Goal: Task Accomplishment & Management: Manage account settings

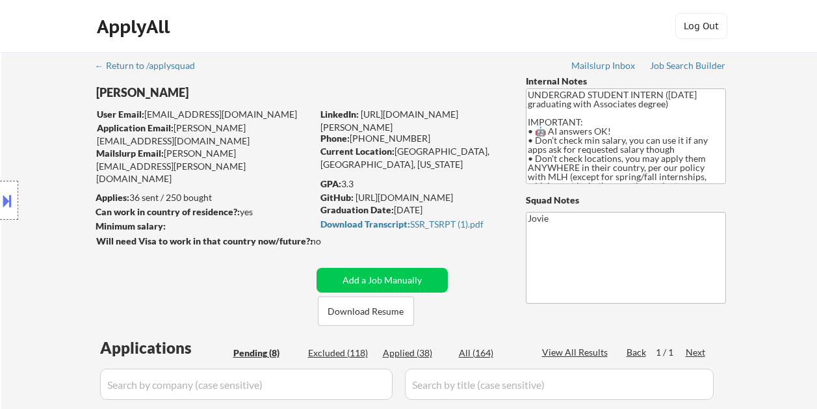
select select ""pending""
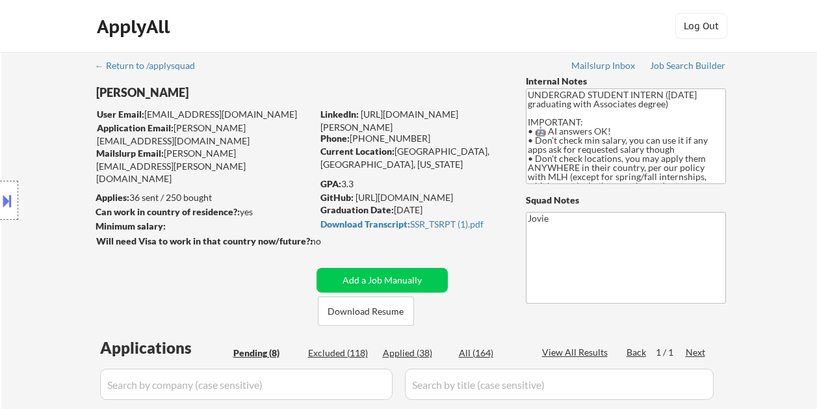
select select ""pending""
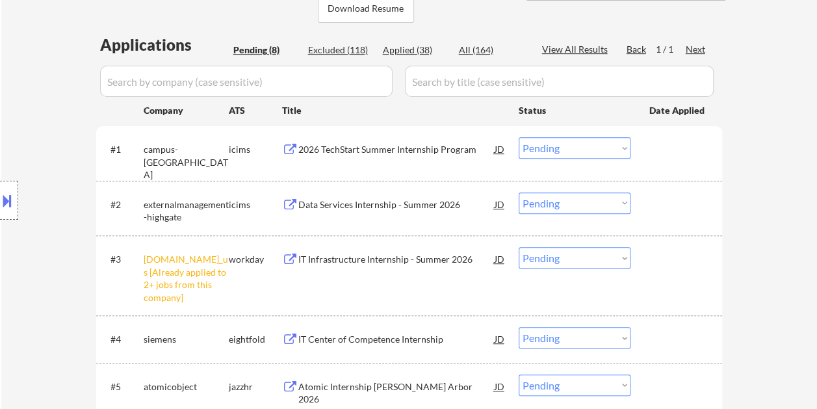
scroll to position [260, 0]
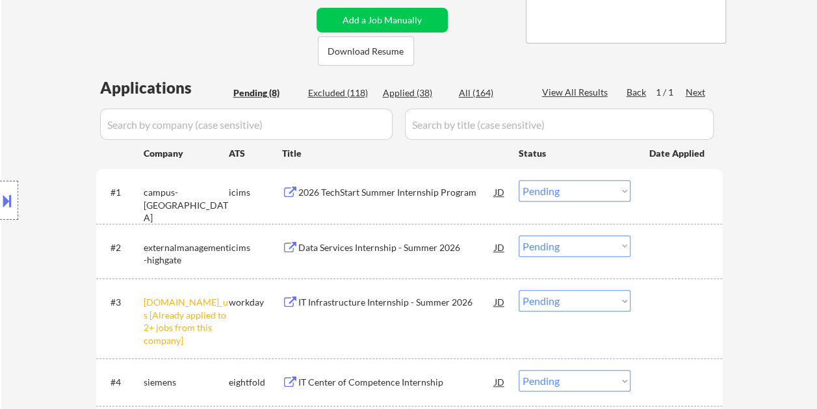
click at [694, 200] on div at bounding box center [677, 191] width 57 height 23
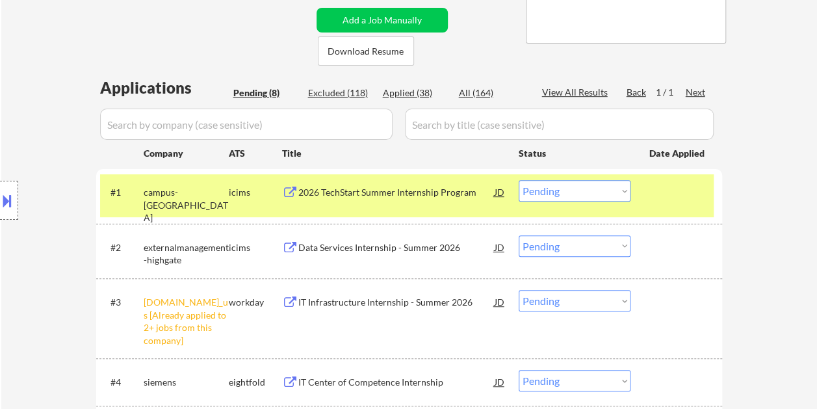
click at [457, 185] on div "2026 TechStart Summer Internship Program" at bounding box center [396, 191] width 196 height 23
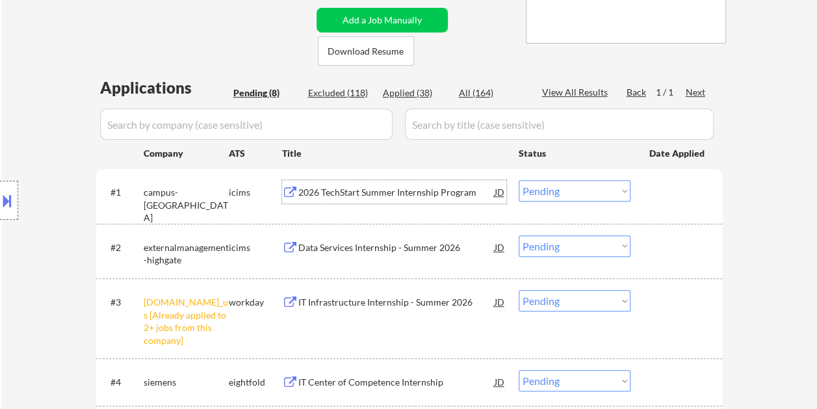
click at [671, 189] on div at bounding box center [677, 191] width 57 height 23
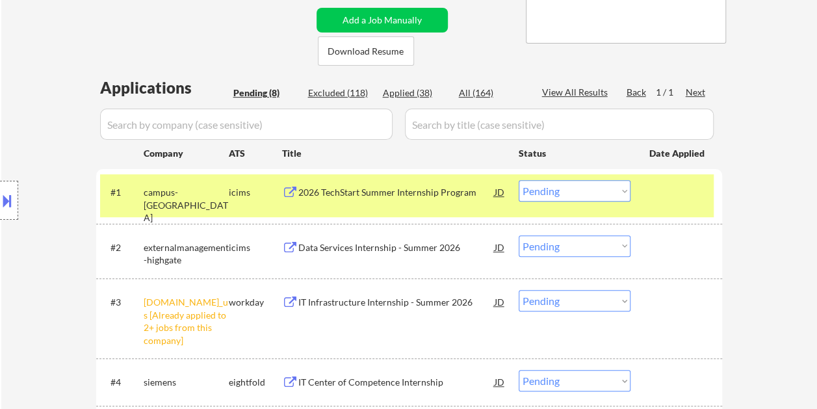
click at [623, 190] on select "Choose an option... Pending Applied Excluded (Questions) Excluded (Expired) Exc…" at bounding box center [575, 190] width 112 height 21
click at [519, 180] on select "Choose an option... Pending Applied Excluded (Questions) Excluded (Expired) Exc…" at bounding box center [575, 190] width 112 height 21
select select ""pending""
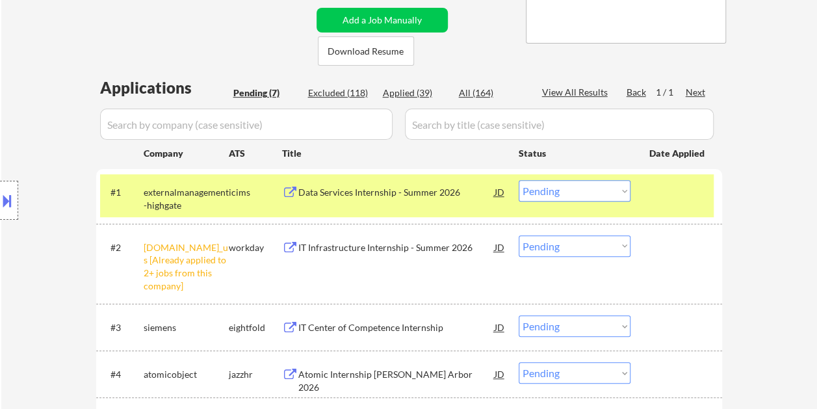
click at [643, 189] on div "#1 externalmanagement-highgate icims Data Services Internship - Summer 2026 JD …" at bounding box center [407, 195] width 614 height 43
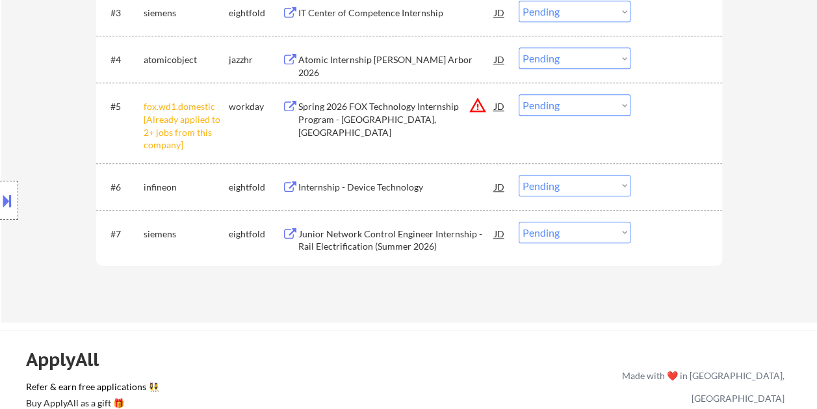
scroll to position [585, 0]
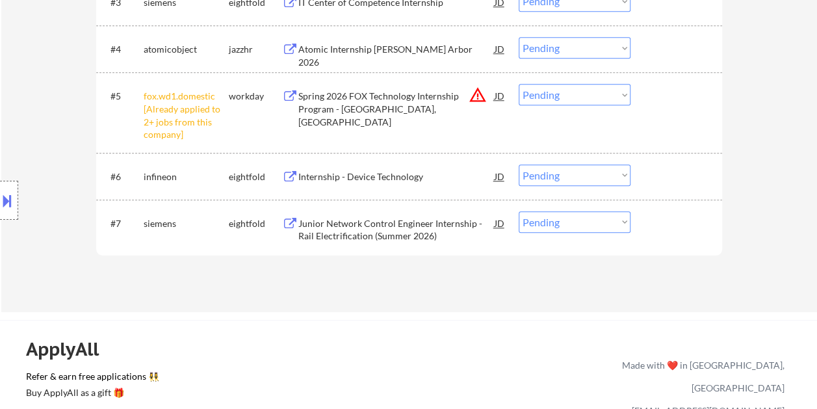
click at [660, 229] on div at bounding box center [677, 222] width 57 height 23
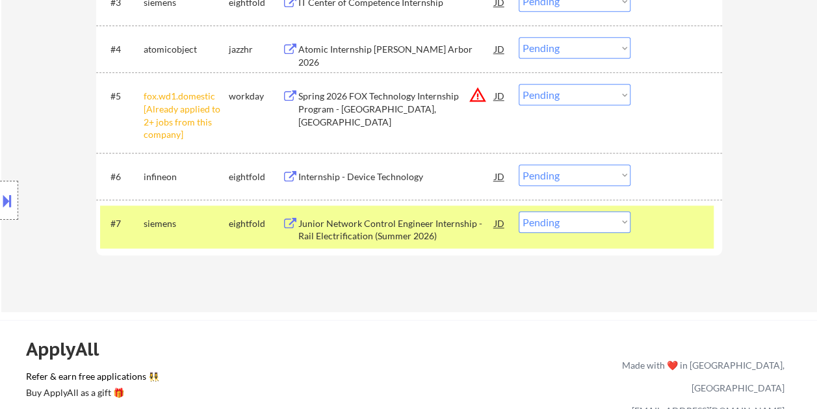
click at [425, 217] on div "Junior Network Control Engineer Internship - Rail Electrification (Summer 2026)" at bounding box center [396, 229] width 196 height 25
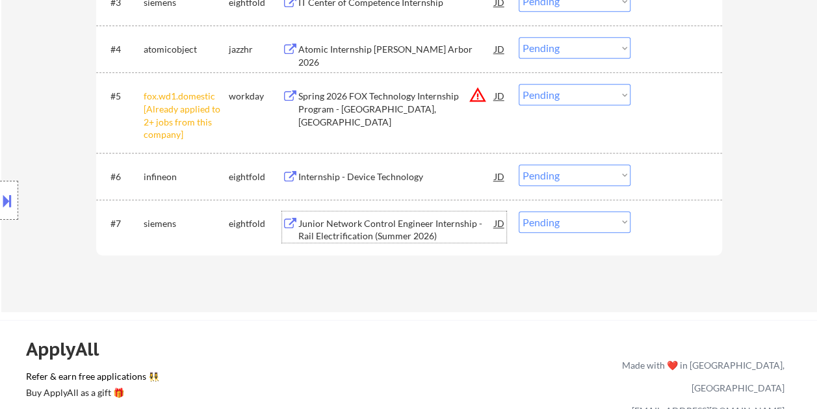
click at [657, 233] on div at bounding box center [677, 222] width 57 height 23
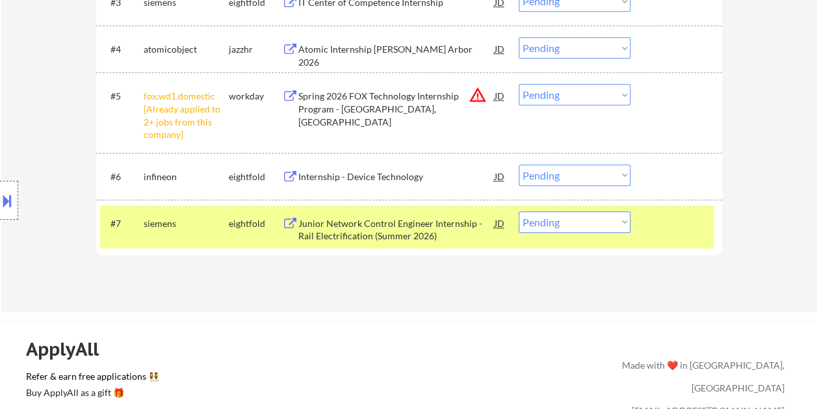
click at [638, 227] on div "#7 siemens eightfold Junior Network Control Engineer Internship - Rail Electrif…" at bounding box center [407, 226] width 614 height 43
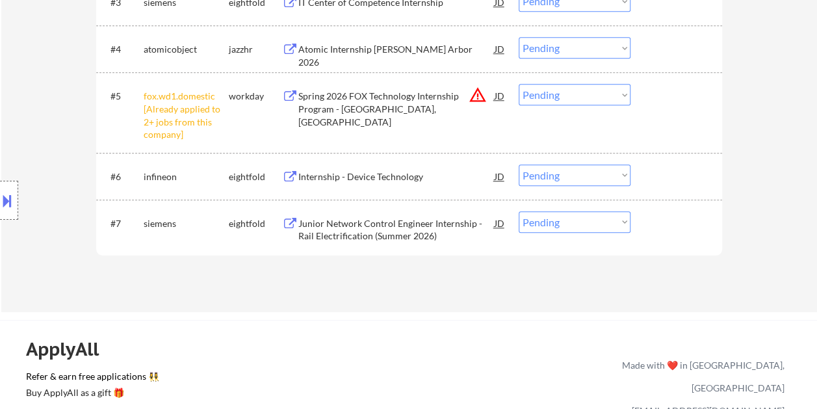
drag, startPoint x: 651, startPoint y: 225, endPoint x: 599, endPoint y: 222, distance: 52.1
click at [649, 225] on div at bounding box center [677, 222] width 57 height 23
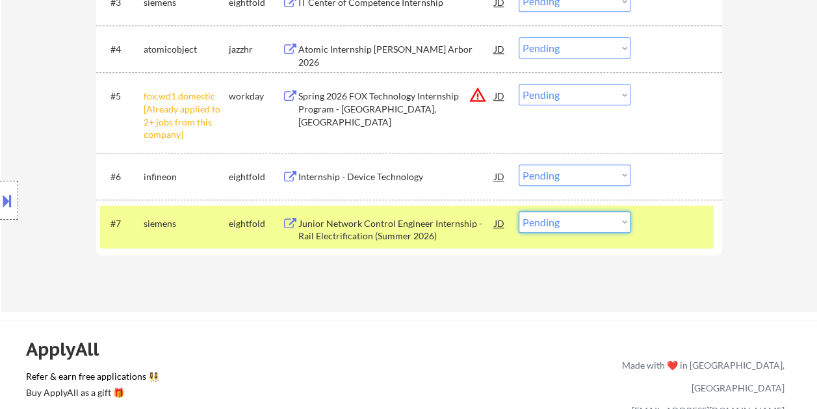
click at [599, 222] on select "Choose an option... Pending Applied Excluded (Questions) Excluded (Expired) Exc…" at bounding box center [575, 221] width 112 height 21
select select ""excluded__expired_""
click at [519, 211] on select "Choose an option... Pending Applied Excluded (Questions) Excluded (Expired) Exc…" at bounding box center [575, 221] width 112 height 21
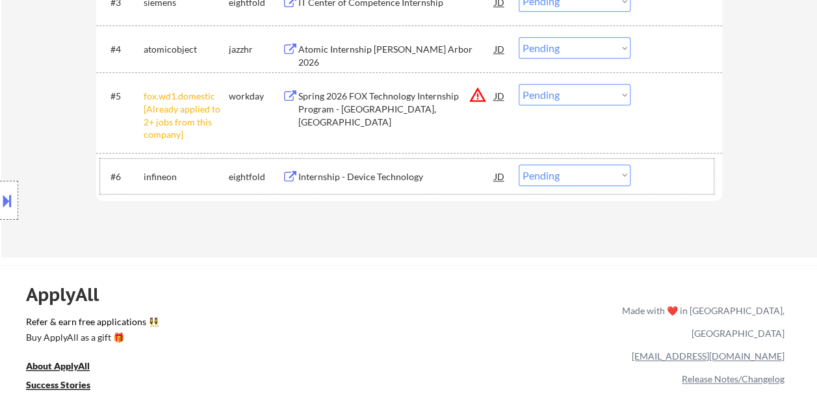
click at [663, 179] on div at bounding box center [677, 175] width 57 height 23
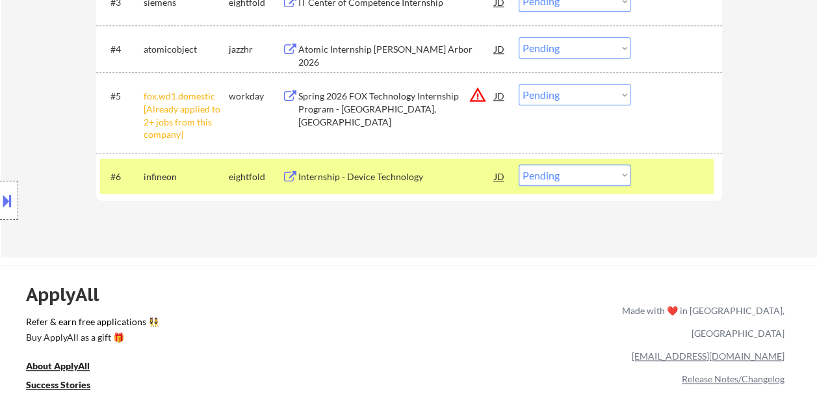
click at [426, 174] on div "Internship - Device Technology" at bounding box center [396, 176] width 196 height 13
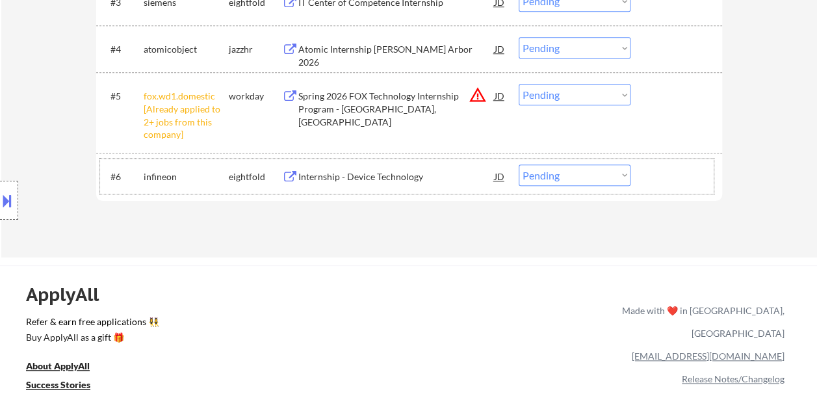
click at [659, 164] on div at bounding box center [677, 175] width 57 height 23
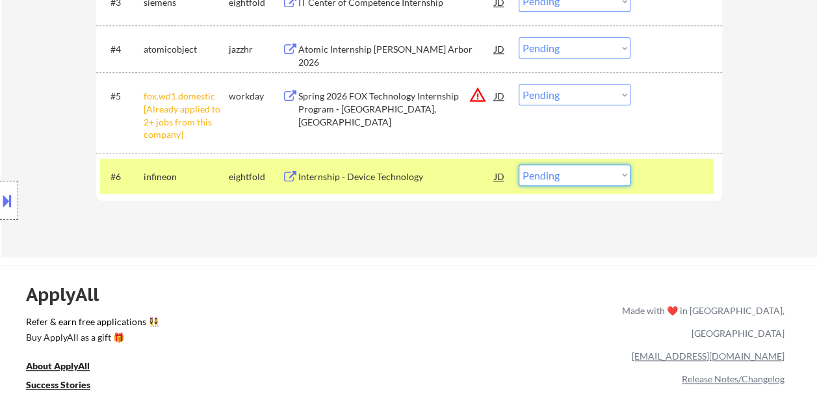
click at [624, 173] on select "Choose an option... Pending Applied Excluded (Questions) Excluded (Expired) Exc…" at bounding box center [575, 174] width 112 height 21
select select ""applied""
click at [519, 164] on select "Choose an option... Pending Applied Excluded (Questions) Excluded (Expired) Exc…" at bounding box center [575, 174] width 112 height 21
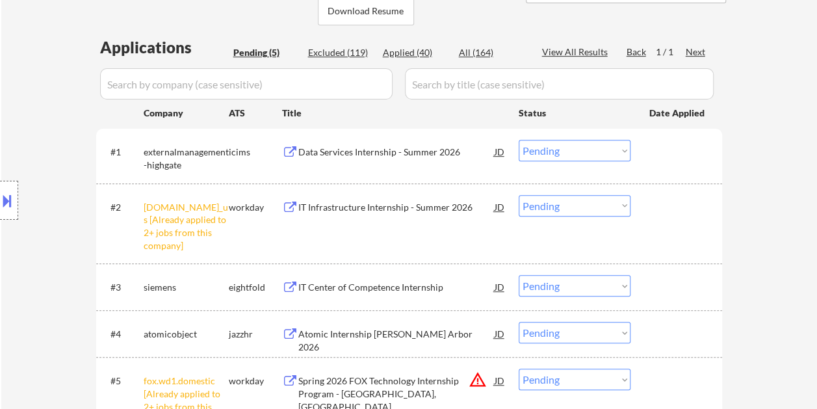
scroll to position [455, 0]
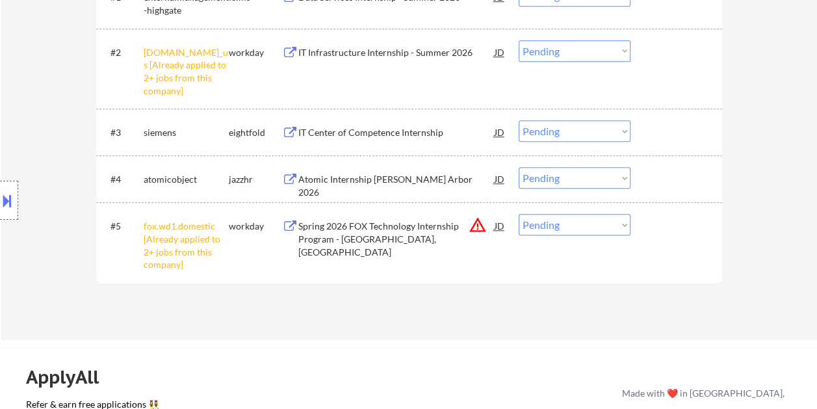
click at [653, 185] on div at bounding box center [677, 178] width 57 height 23
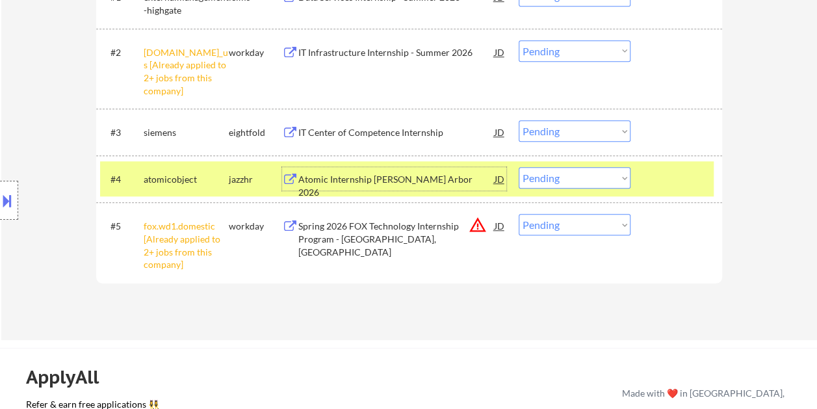
click at [432, 190] on div "Atomic Internship [PERSON_NAME] Arbor 2026" at bounding box center [396, 178] width 196 height 23
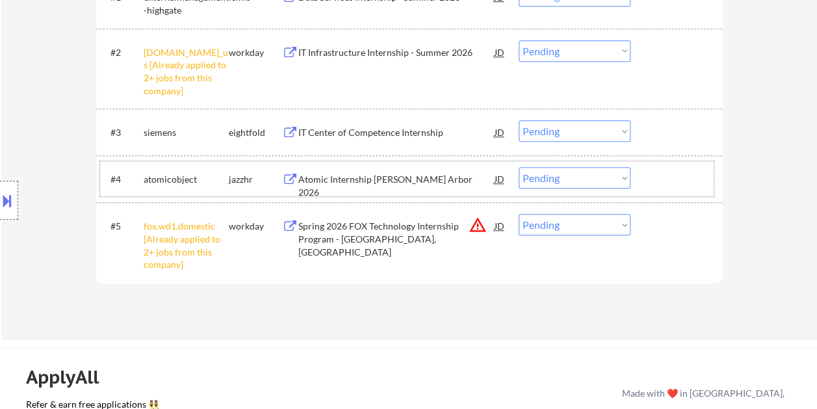
click at [653, 189] on div at bounding box center [677, 178] width 57 height 23
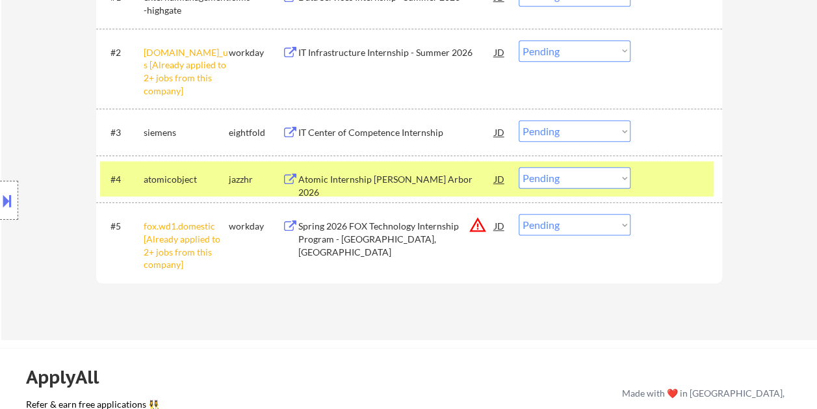
click at [615, 177] on select "Choose an option... Pending Applied Excluded (Questions) Excluded (Expired) Exc…" at bounding box center [575, 177] width 112 height 21
click at [519, 167] on select "Choose an option... Pending Applied Excluded (Questions) Excluded (Expired) Exc…" at bounding box center [575, 177] width 112 height 21
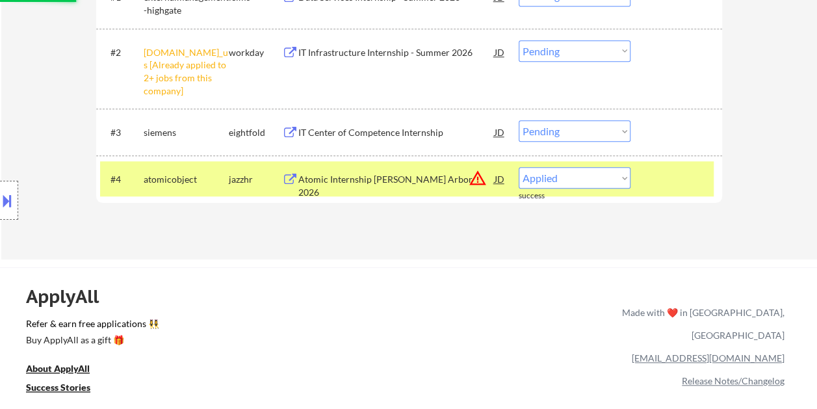
select select ""pending""
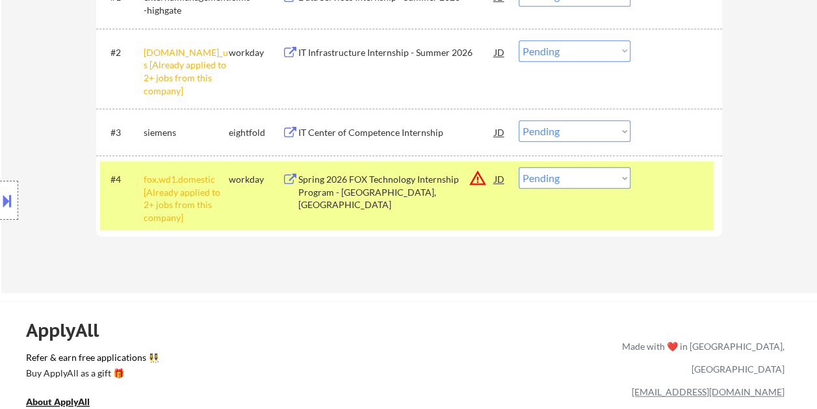
click at [659, 212] on div "#4 fox.wd1.domestic [Already applied to 2+ jobs from this company] workday Spri…" at bounding box center [407, 195] width 614 height 68
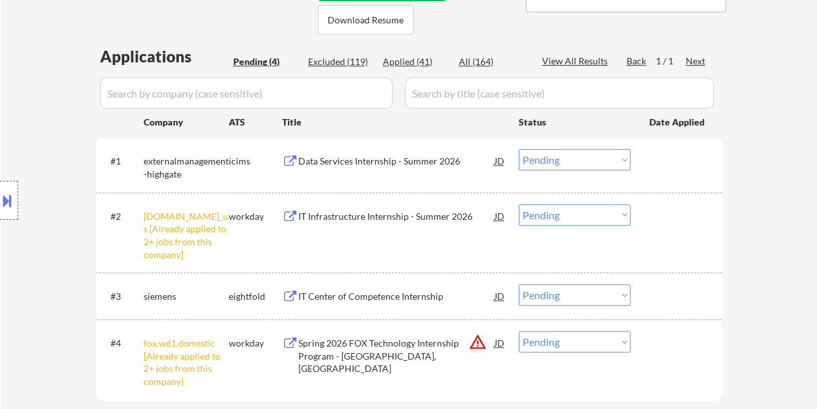
scroll to position [325, 0]
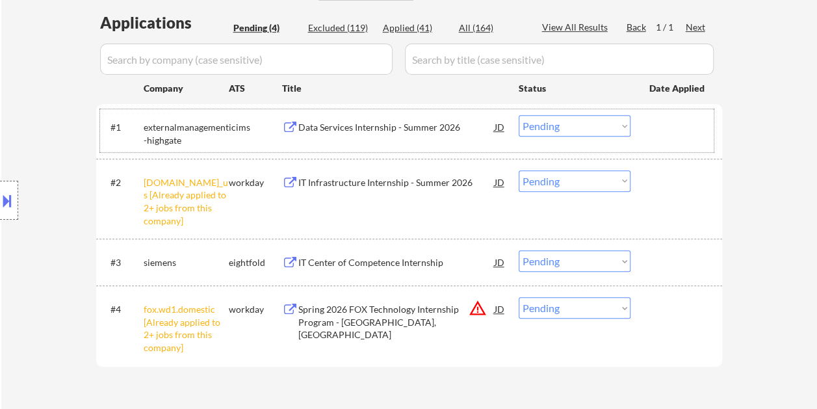
click at [663, 138] on div "#1 externalmanagement-highgate icims Data Services Internship - Summer 2026 JD …" at bounding box center [407, 130] width 614 height 43
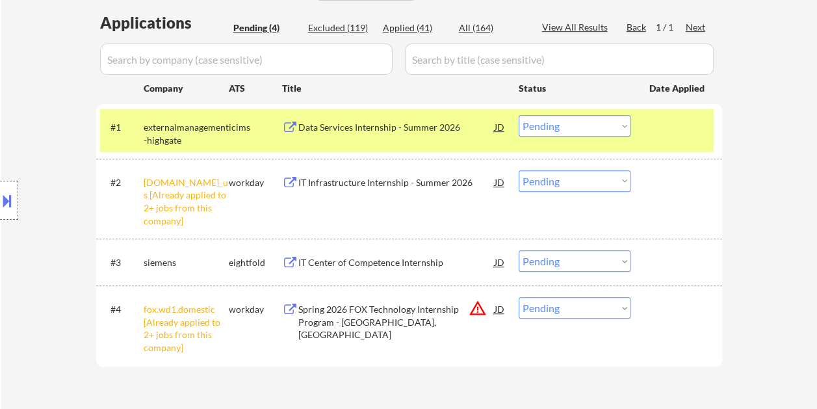
click at [406, 136] on div "Data Services Internship - Summer 2026" at bounding box center [396, 126] width 196 height 23
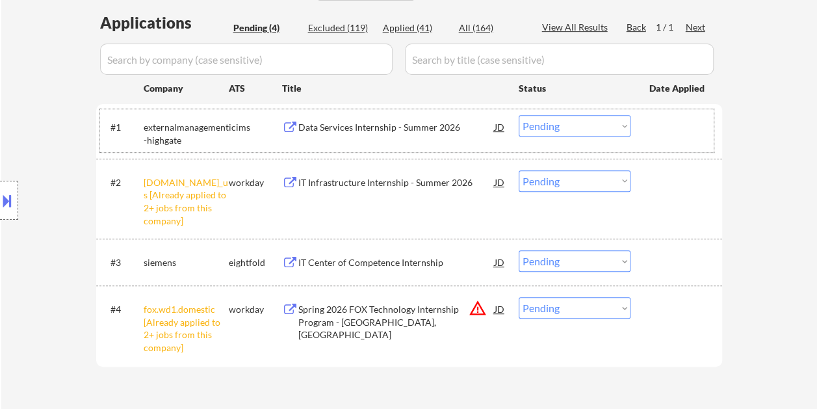
click at [676, 124] on div at bounding box center [677, 126] width 57 height 23
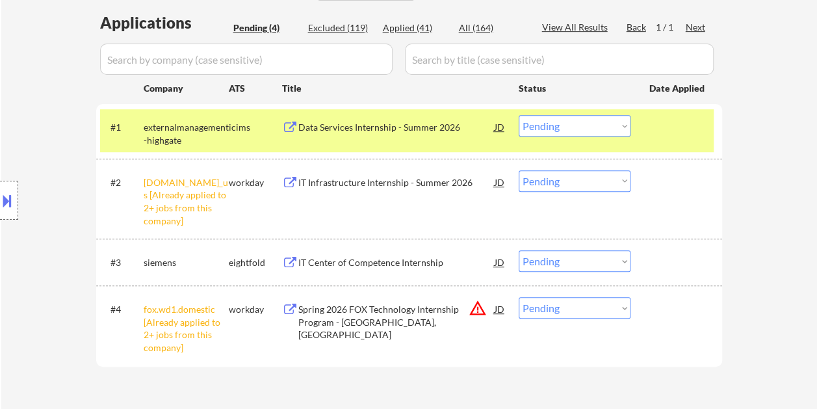
click at [627, 125] on select "Choose an option... Pending Applied Excluded (Questions) Excluded (Expired) Exc…" at bounding box center [575, 125] width 112 height 21
click at [519, 115] on select "Choose an option... Pending Applied Excluded (Questions) Excluded (Expired) Exc…" at bounding box center [575, 125] width 112 height 21
select select ""pending""
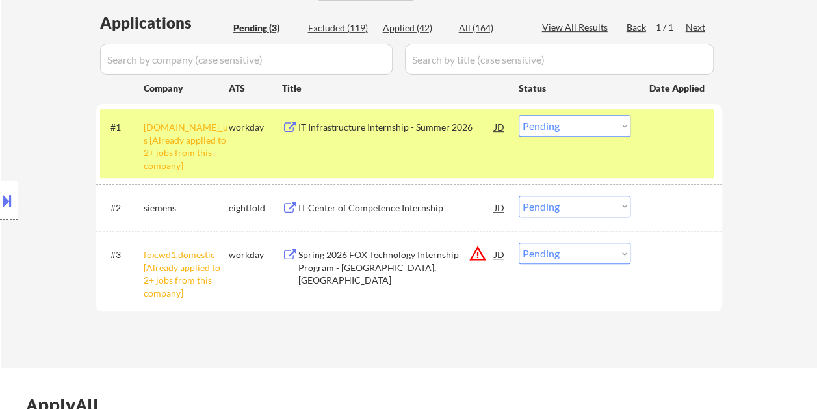
click at [664, 139] on div "#1 [DOMAIN_NAME]_us [Already applied to 2+ jobs from this company] workday IT I…" at bounding box center [407, 143] width 614 height 68
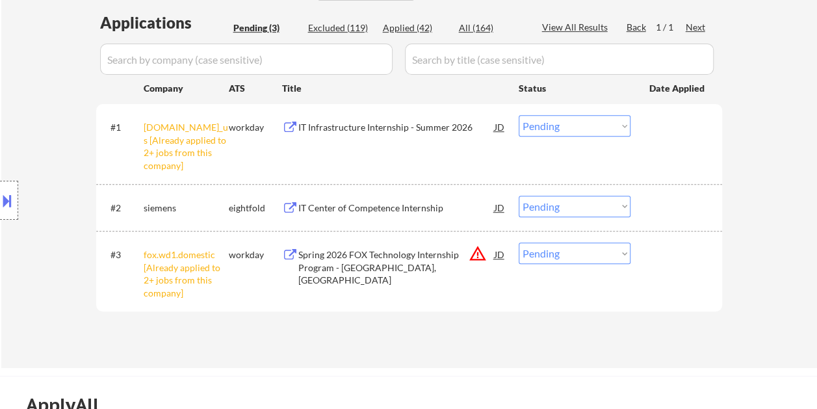
drag, startPoint x: 689, startPoint y: 205, endPoint x: 458, endPoint y: 223, distance: 231.5
click at [685, 207] on div at bounding box center [677, 207] width 57 height 23
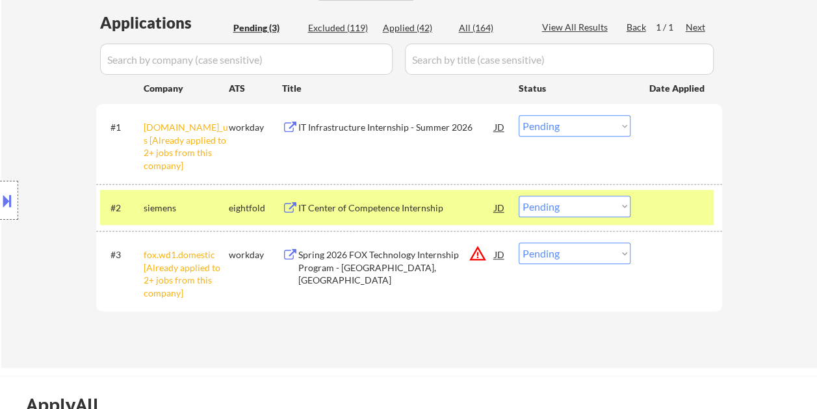
click at [440, 207] on div "IT Center of Competence Internship" at bounding box center [396, 208] width 196 height 13
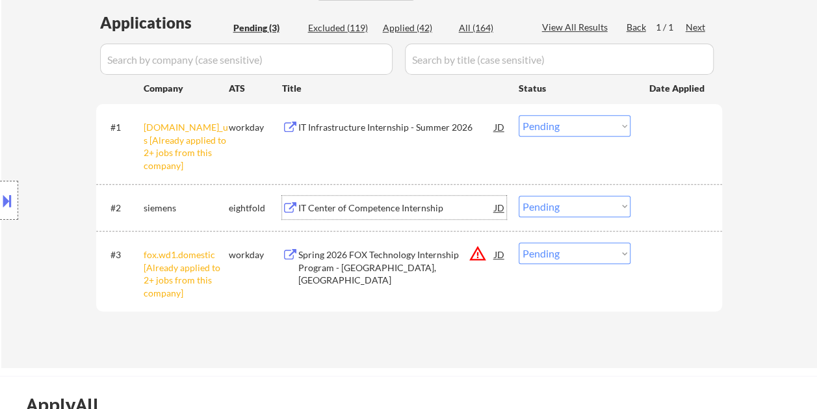
click at [668, 223] on div "#2 siemens eightfold IT Center of Competence Internship JD Choose an option... …" at bounding box center [407, 207] width 614 height 35
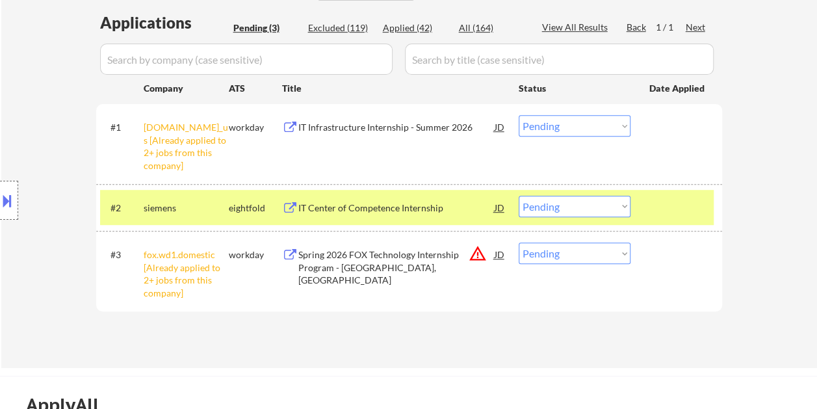
click at [624, 203] on select "Choose an option... Pending Applied Excluded (Questions) Excluded (Expired) Exc…" at bounding box center [575, 206] width 112 height 21
click at [519, 196] on select "Choose an option... Pending Applied Excluded (Questions) Excluded (Expired) Exc…" at bounding box center [575, 206] width 112 height 21
select select ""pending""
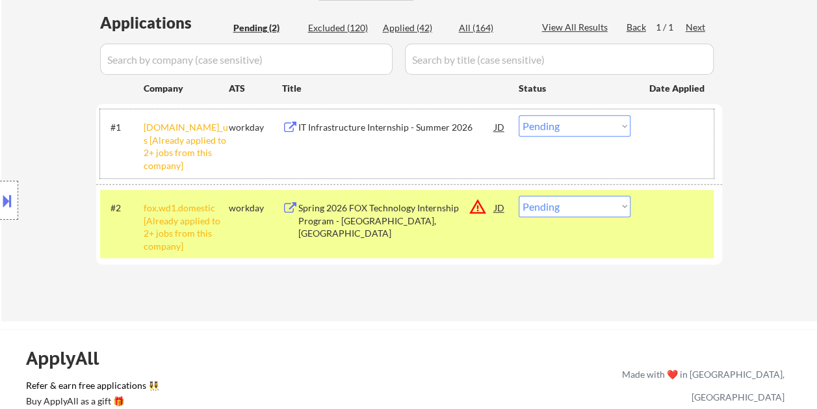
click at [676, 150] on div "#1 [DOMAIN_NAME]_us [Already applied to 2+ jobs from this company] workday IT I…" at bounding box center [407, 143] width 614 height 68
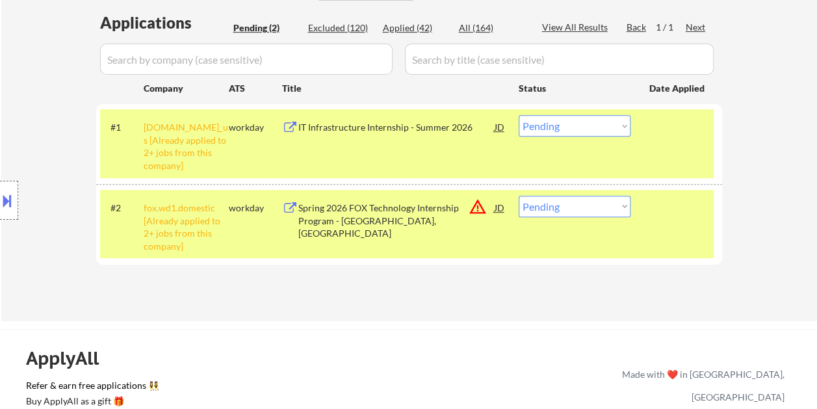
click at [616, 137] on div "#1 [DOMAIN_NAME]_us [Already applied to 2+ jobs from this company] workday IT I…" at bounding box center [407, 143] width 614 height 68
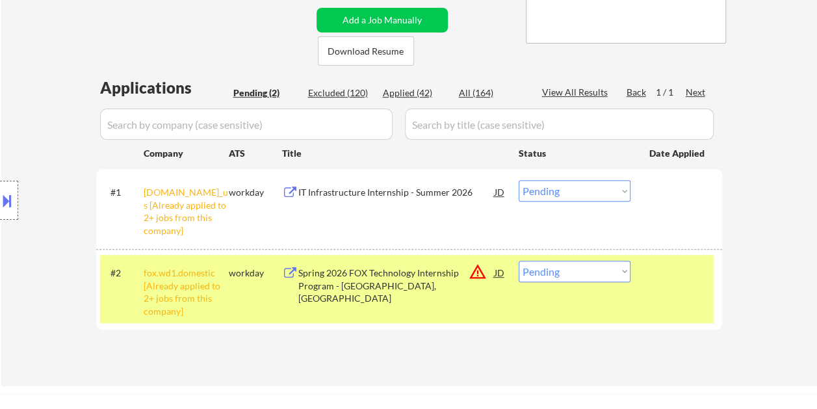
scroll to position [260, 0]
click at [681, 199] on div at bounding box center [677, 191] width 57 height 23
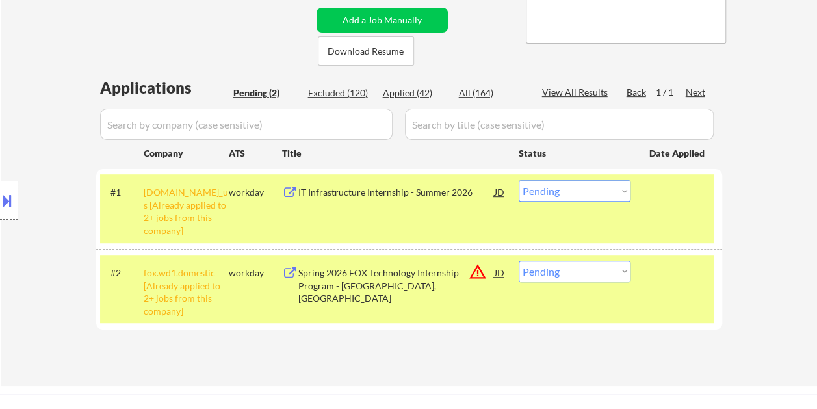
click at [677, 282] on div at bounding box center [677, 272] width 57 height 23
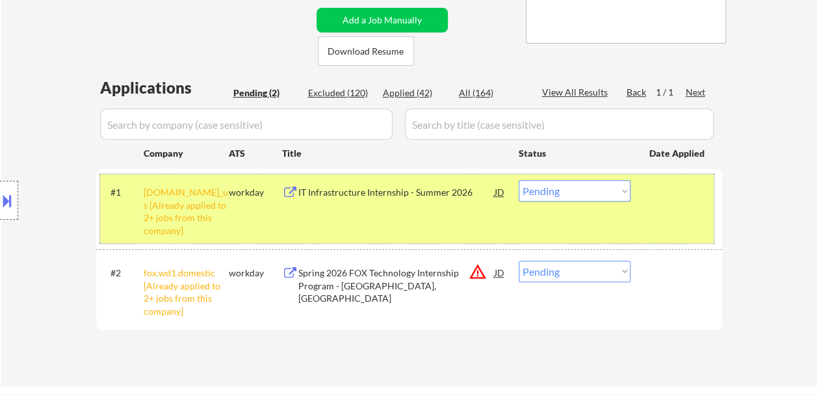
click at [681, 210] on div "#1 [DOMAIN_NAME]_us [Already applied to 2+ jobs from this company] workday IT I…" at bounding box center [407, 208] width 614 height 68
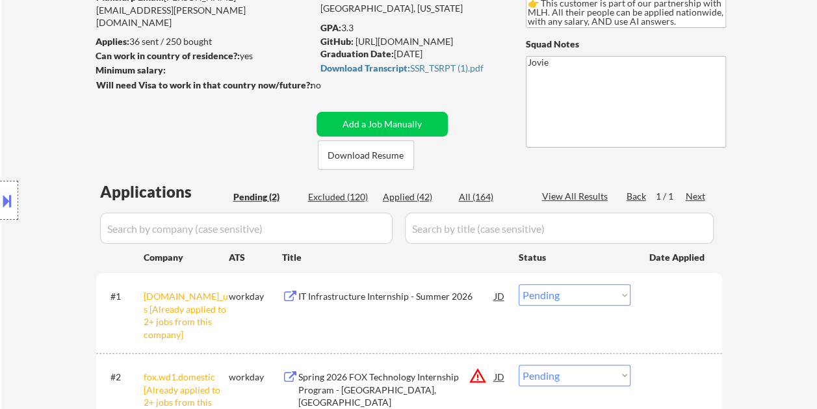
scroll to position [195, 0]
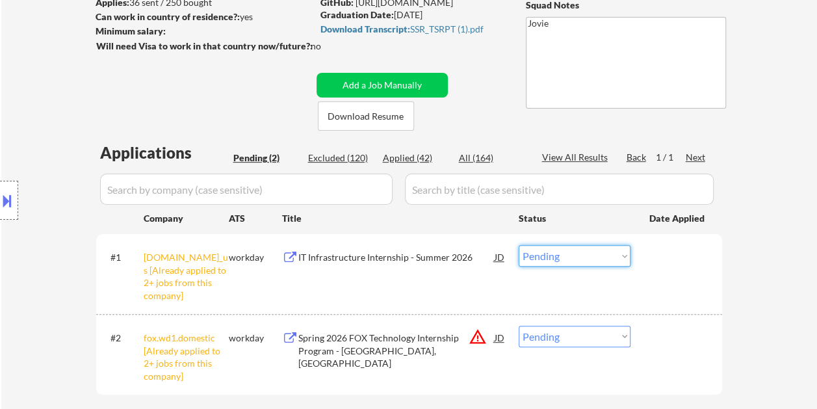
click at [593, 246] on select "Choose an option... Pending Applied Excluded (Questions) Excluded (Expired) Exc…" at bounding box center [575, 255] width 112 height 21
click at [598, 253] on select "Choose an option... Pending Applied Excluded (Questions) Excluded (Expired) Exc…" at bounding box center [575, 255] width 112 height 21
click at [607, 258] on select "Choose an option... Pending Applied Excluded (Questions) Excluded (Expired) Exc…" at bounding box center [575, 255] width 112 height 21
click at [519, 245] on select "Choose an option... Pending Applied Excluded (Questions) Excluded (Expired) Exc…" at bounding box center [575, 255] width 112 height 21
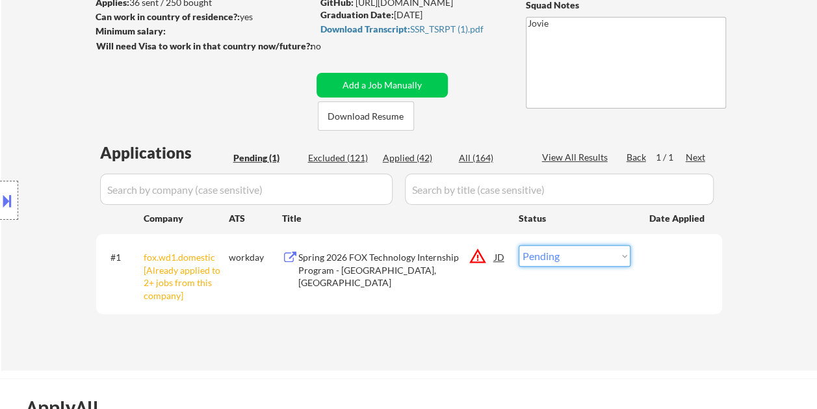
click at [619, 261] on select "Choose an option... Pending Applied Excluded (Questions) Excluded (Expired) Exc…" at bounding box center [575, 255] width 112 height 21
select select ""excluded__other_""
click at [519, 245] on select "Choose an option... Pending Applied Excluded (Questions) Excluded (Expired) Exc…" at bounding box center [575, 255] width 112 height 21
select select ""excluded__other_""
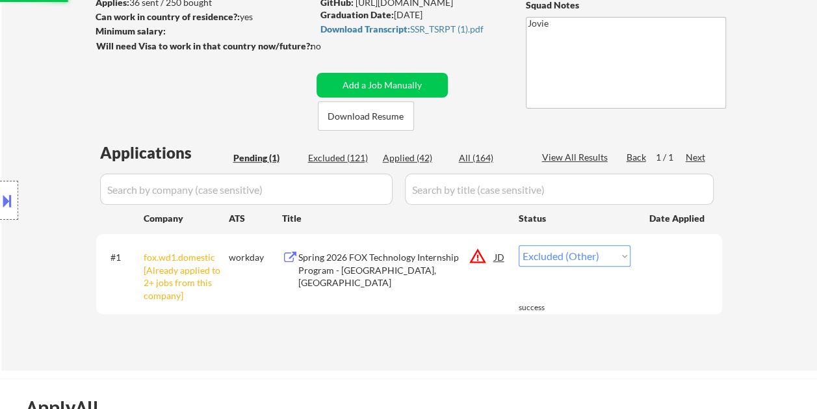
select select ""excluded__other_""
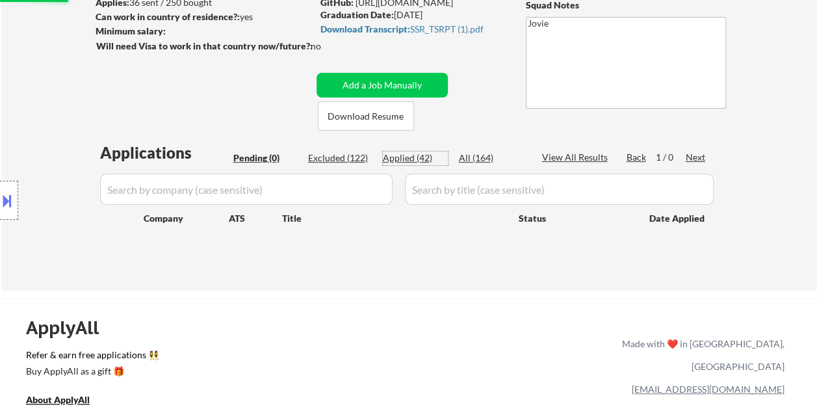
click at [419, 153] on div "Applied (42)" at bounding box center [415, 157] width 65 height 13
select select ""applied""
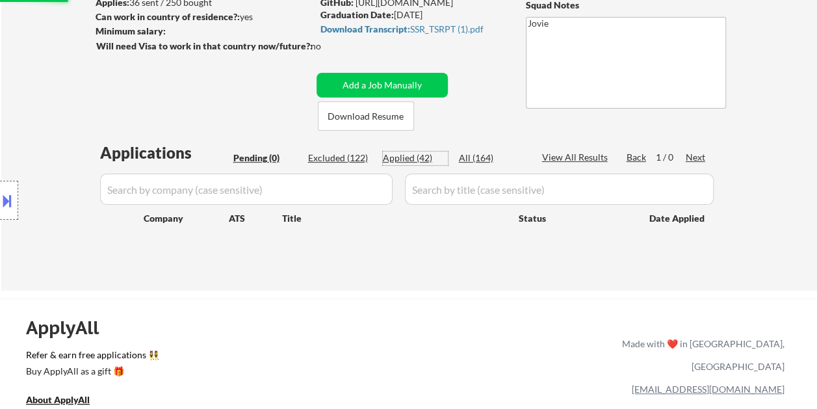
select select ""applied""
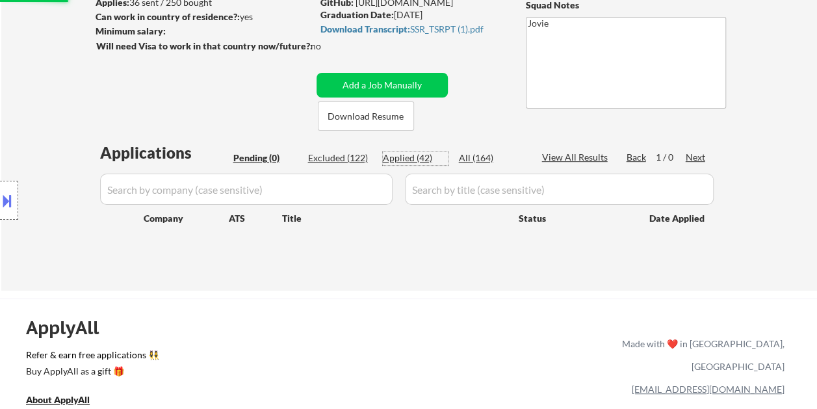
select select ""applied""
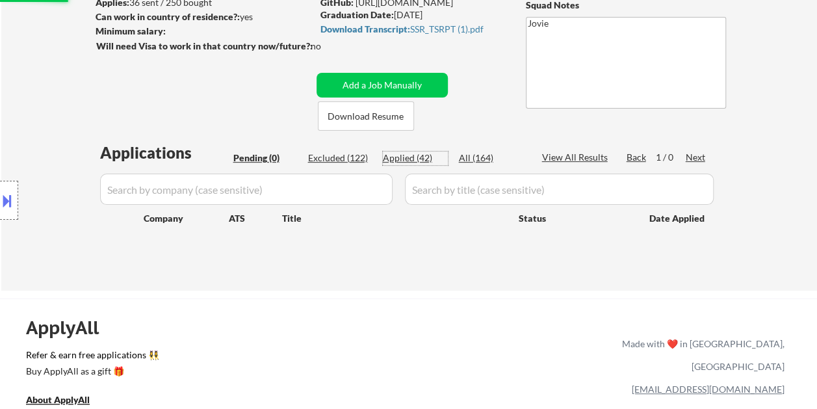
select select ""applied""
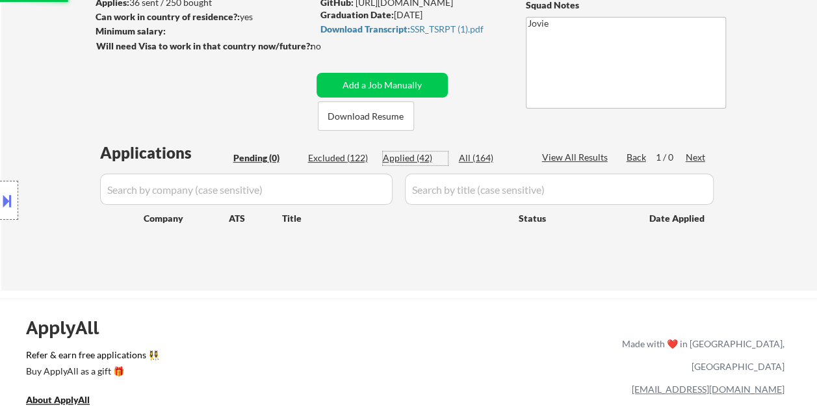
select select ""applied""
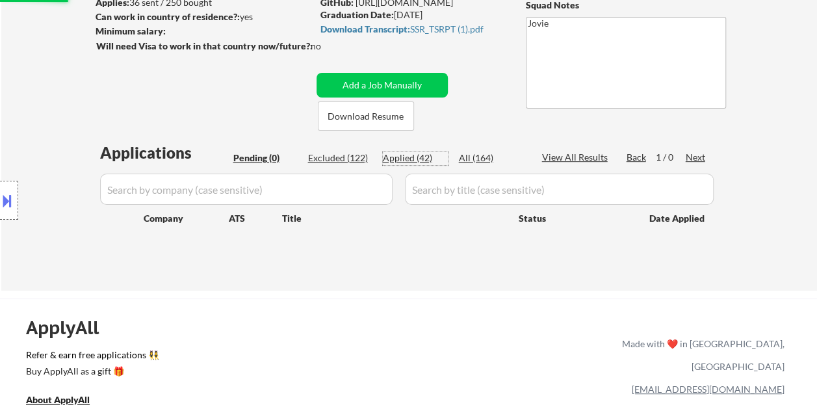
select select ""applied""
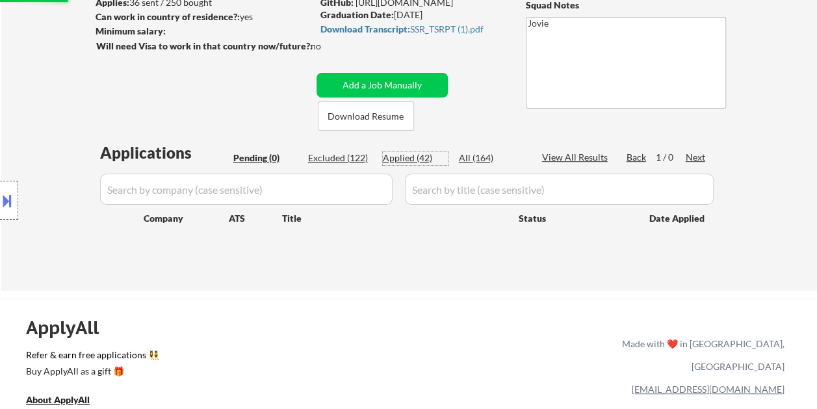
select select ""applied""
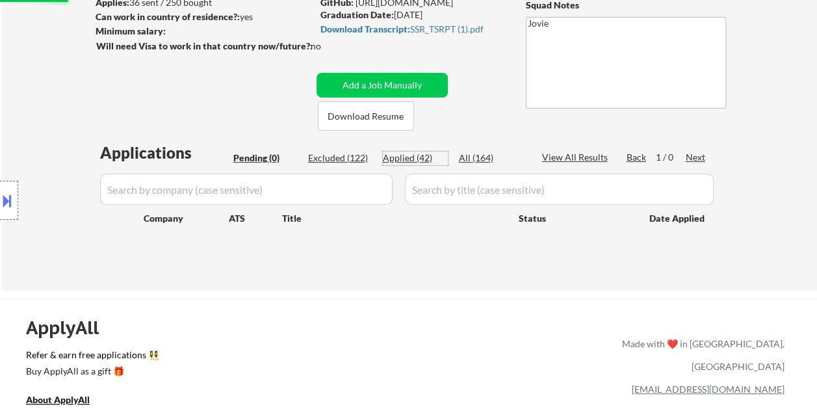
select select ""applied""
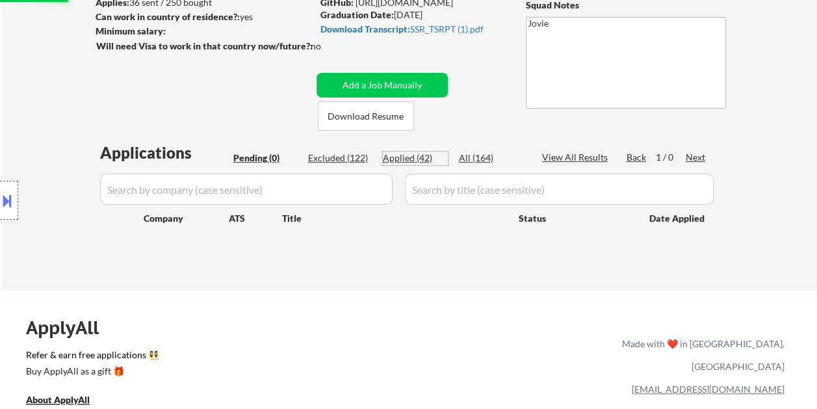
select select ""applied""
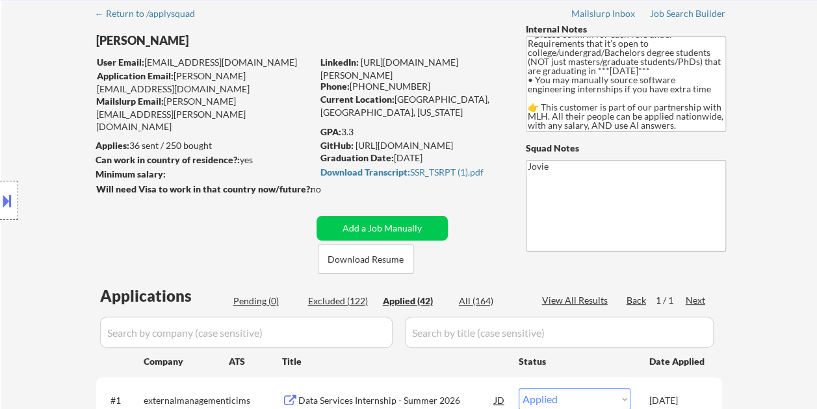
scroll to position [0, 0]
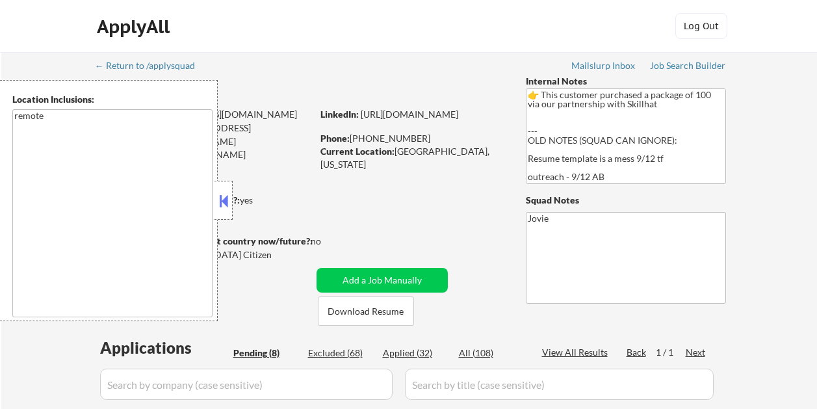
select select ""pending""
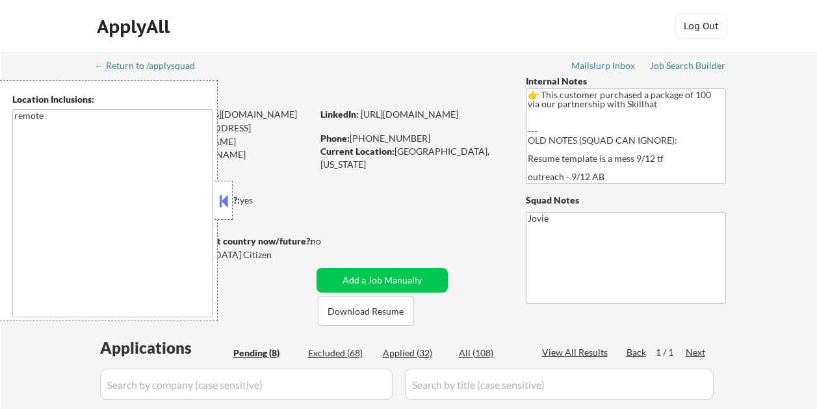
select select ""pending""
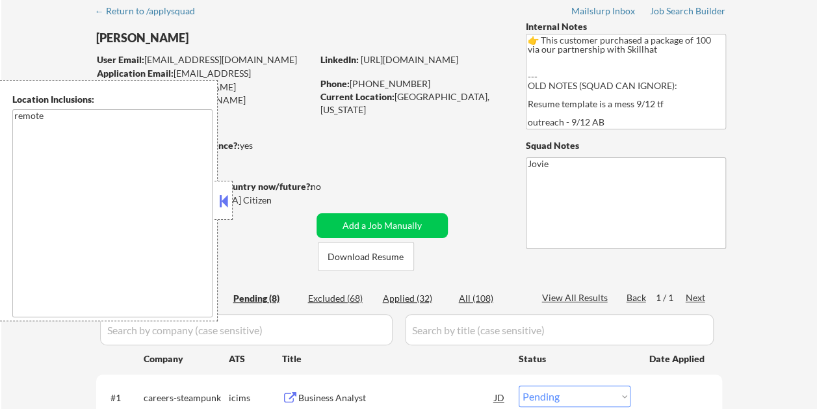
scroll to position [130, 0]
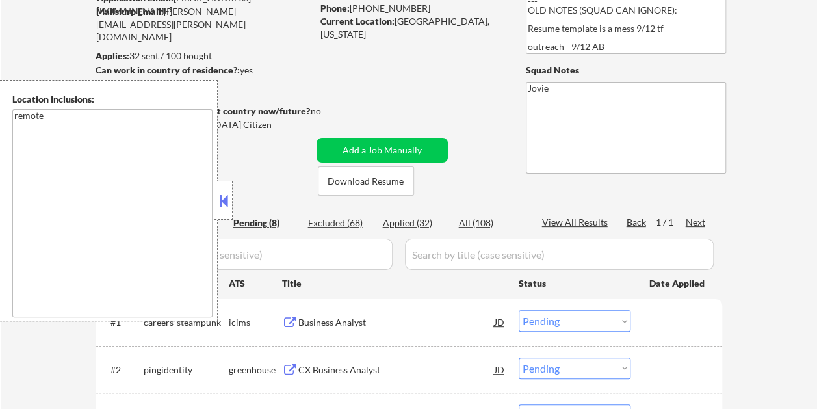
click at [228, 195] on button at bounding box center [223, 201] width 14 height 20
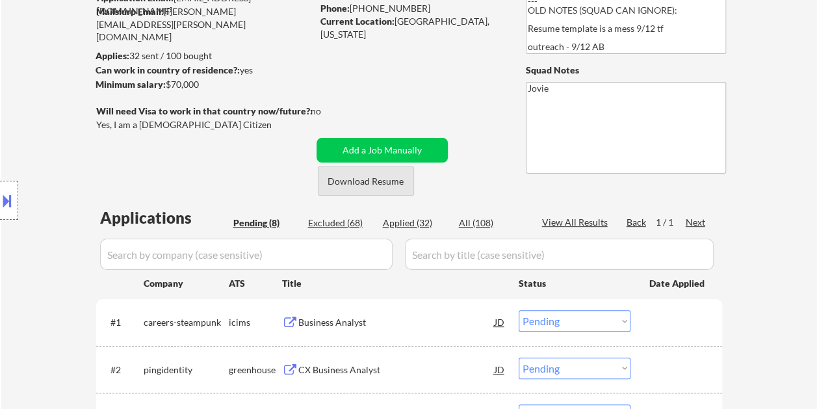
click at [356, 183] on button "Download Resume" at bounding box center [366, 180] width 96 height 29
click at [438, 78] on div "← Return to /applysquad Mailslurp Inbox Job Search Builder Patricia Lewis User …" at bounding box center [409, 333] width 649 height 823
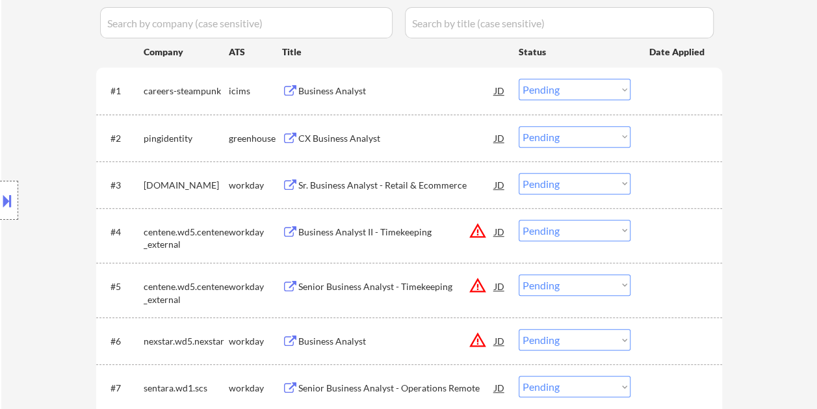
scroll to position [260, 0]
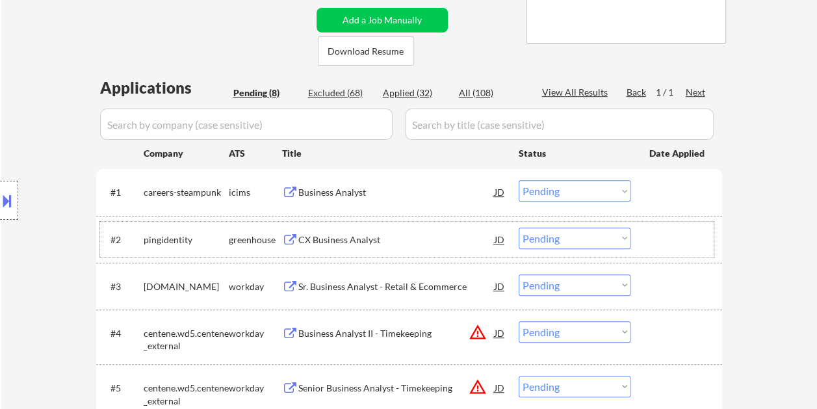
drag, startPoint x: 660, startPoint y: 235, endPoint x: 477, endPoint y: 250, distance: 183.9
click at [658, 235] on div at bounding box center [677, 239] width 57 height 23
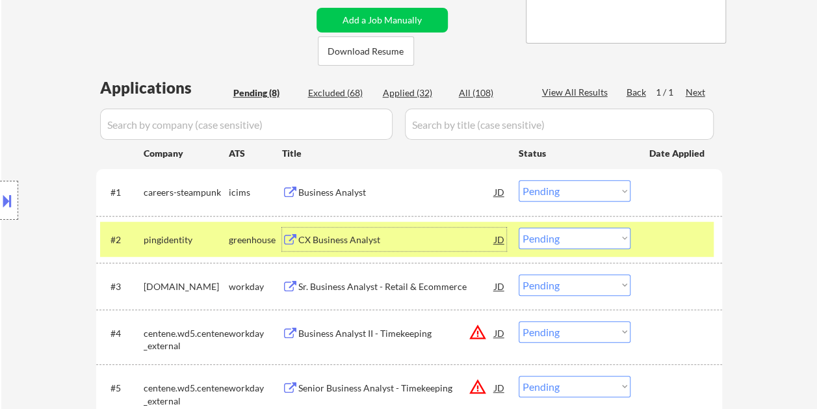
click at [383, 243] on div "CX Business Analyst" at bounding box center [396, 239] width 196 height 13
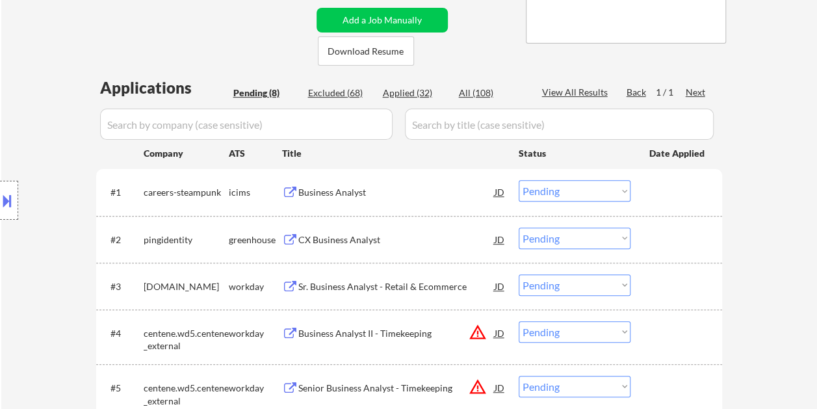
click at [666, 260] on div "#2 pingidentity greenhouse CX Business Analyst JD Choose an option... Pending A…" at bounding box center [409, 239] width 626 height 47
click at [615, 239] on select "Choose an option... Pending Applied Excluded (Questions) Excluded (Expired) Exc…" at bounding box center [575, 238] width 112 height 21
click at [519, 228] on select "Choose an option... Pending Applied Excluded (Questions) Excluded (Expired) Exc…" at bounding box center [575, 238] width 112 height 21
select select ""pending""
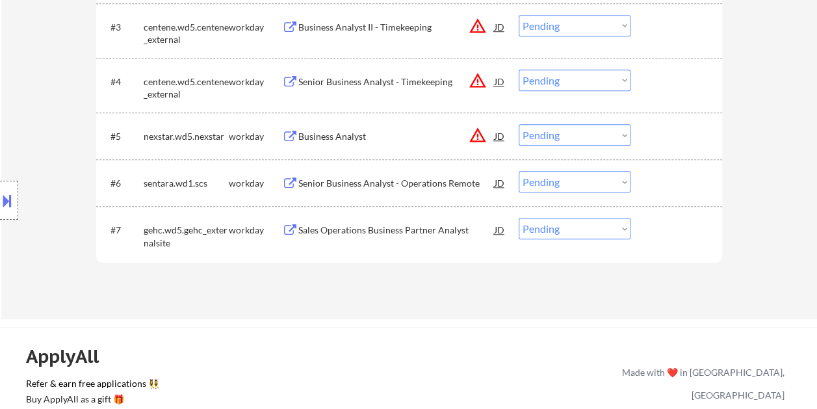
scroll to position [520, 0]
drag, startPoint x: 678, startPoint y: 229, endPoint x: 570, endPoint y: 233, distance: 108.7
click at [678, 229] on div at bounding box center [677, 228] width 57 height 23
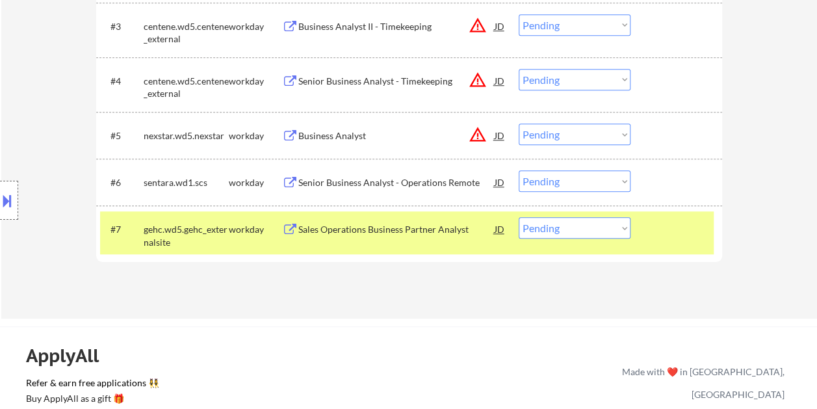
click at [483, 223] on div "Sales Operations Business Partner Analyst" at bounding box center [396, 229] width 196 height 13
